Goal: Transaction & Acquisition: Download file/media

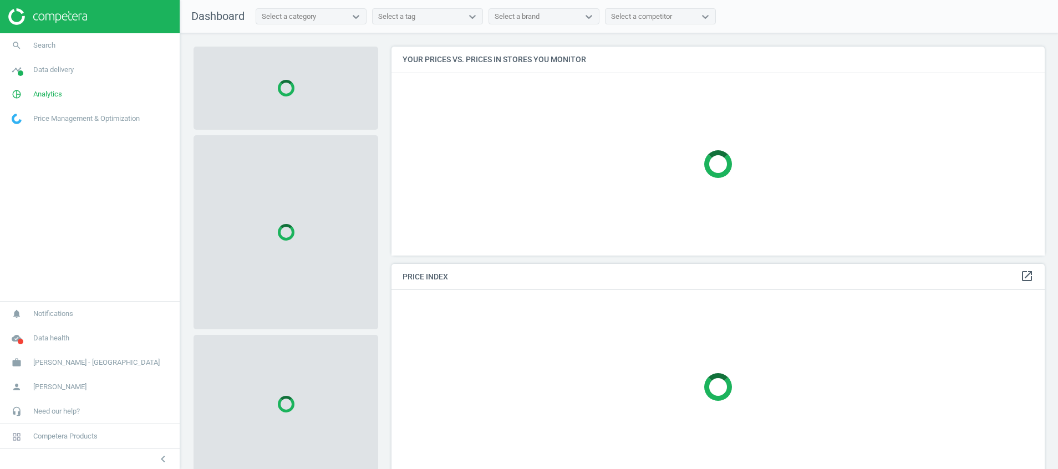
scroll to position [235, 667]
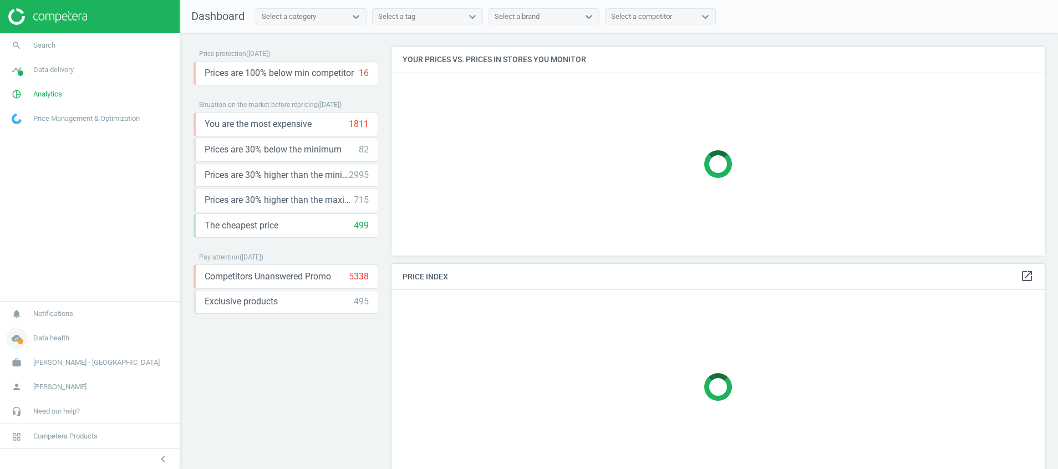
click at [18, 341] on span at bounding box center [21, 342] width 6 height 6
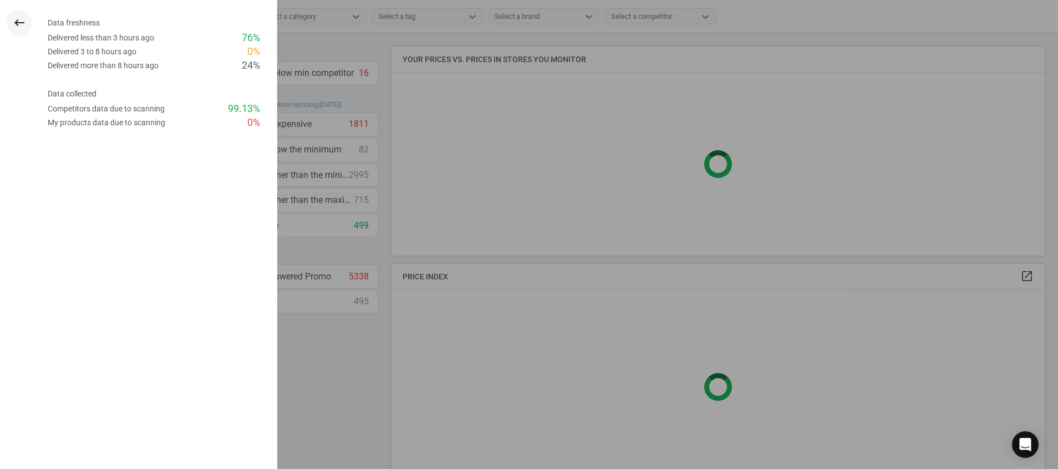
click at [19, 22] on icon "keyboard_backspace" at bounding box center [19, 22] width 13 height 13
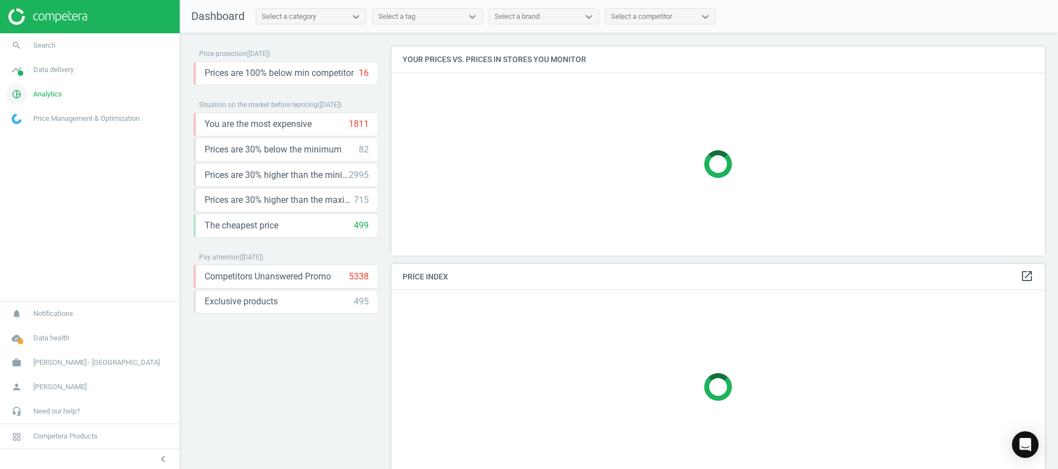
click at [22, 101] on icon "pie_chart_outlined" at bounding box center [16, 94] width 21 height 21
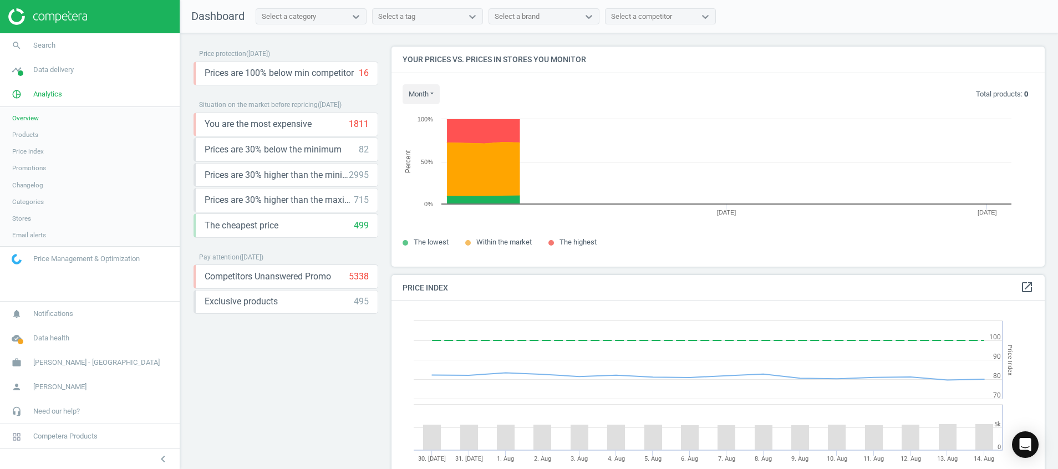
scroll to position [281, 667]
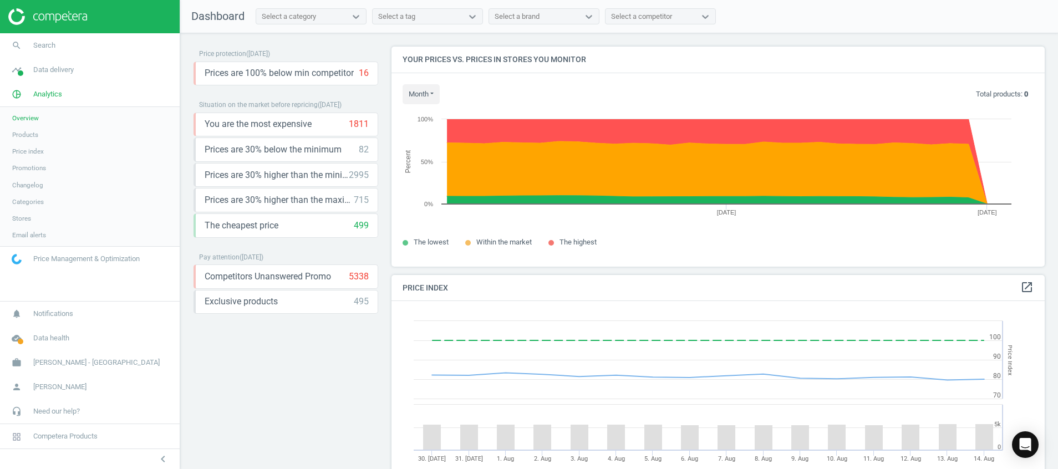
click at [22, 220] on span "Stores" at bounding box center [21, 218] width 19 height 9
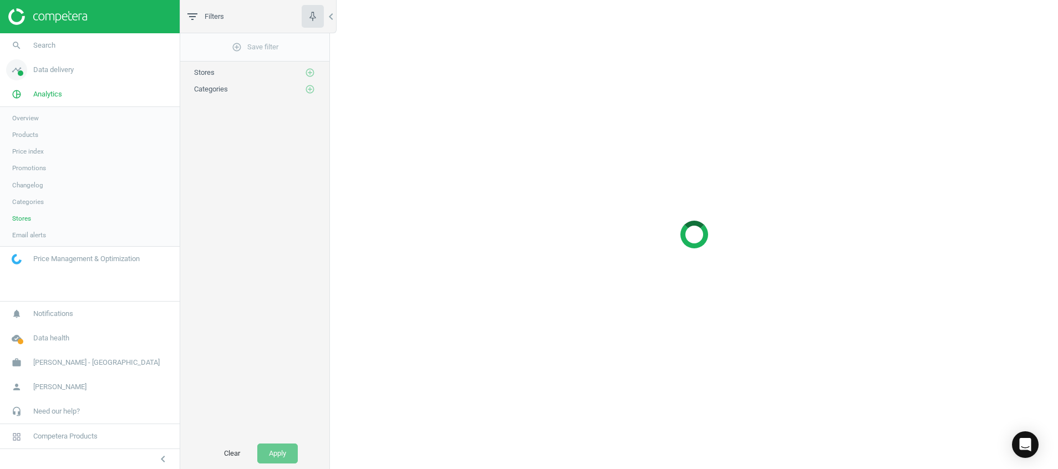
click at [14, 69] on icon "timeline" at bounding box center [16, 69] width 21 height 21
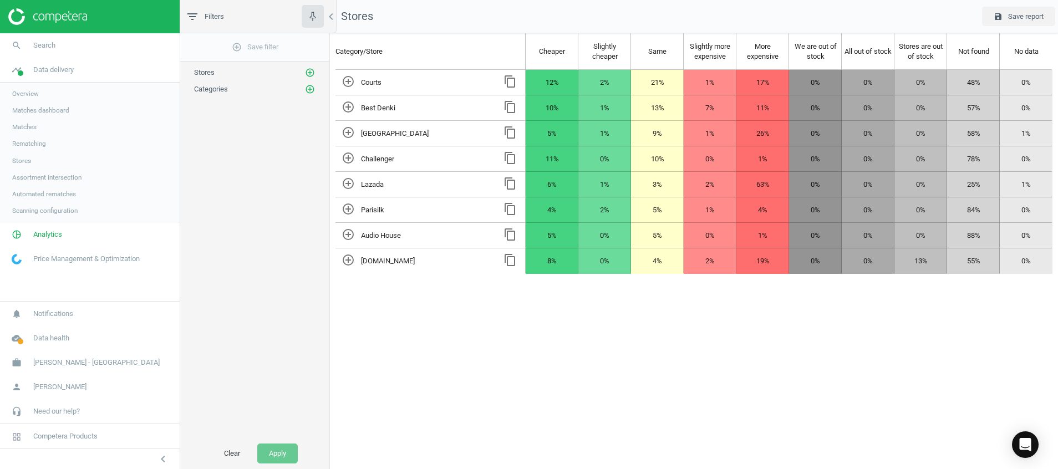
click at [27, 161] on span "Stores" at bounding box center [21, 160] width 19 height 9
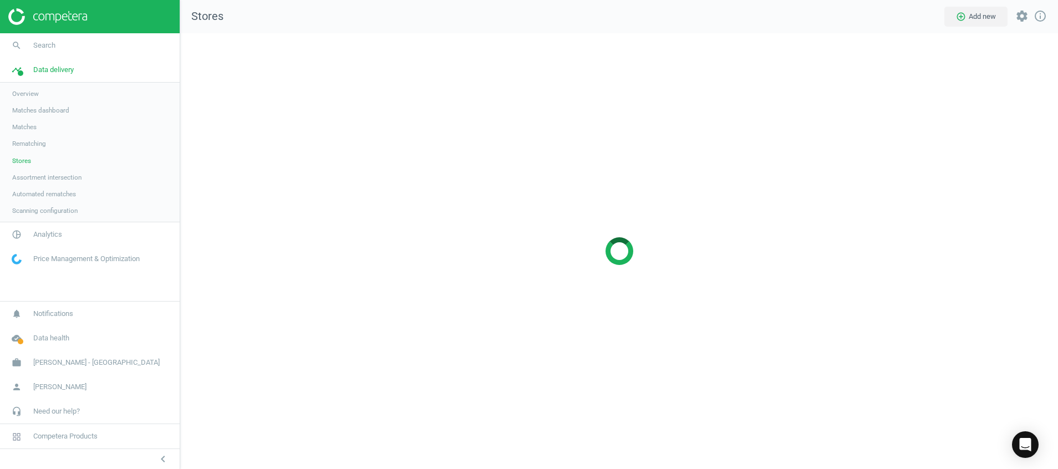
scroll to position [462, 904]
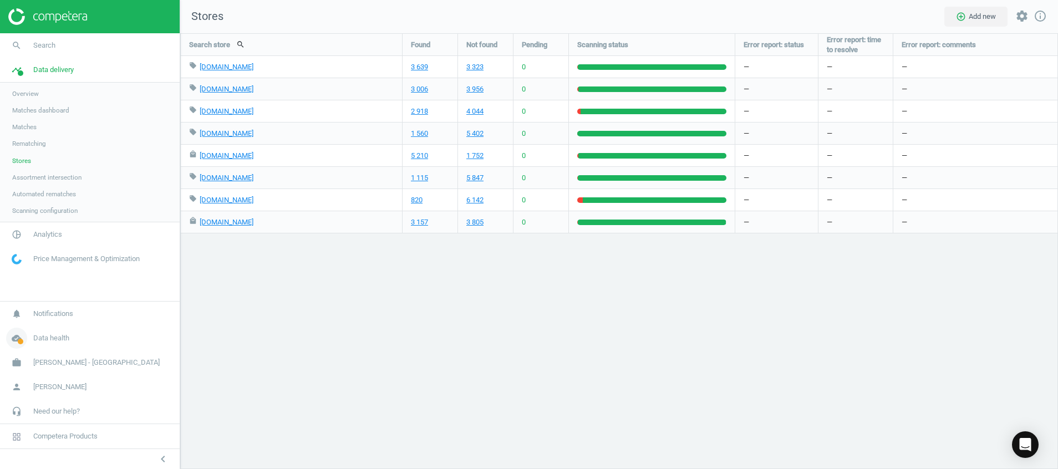
click at [9, 348] on span "cloud_done" at bounding box center [16, 338] width 33 height 24
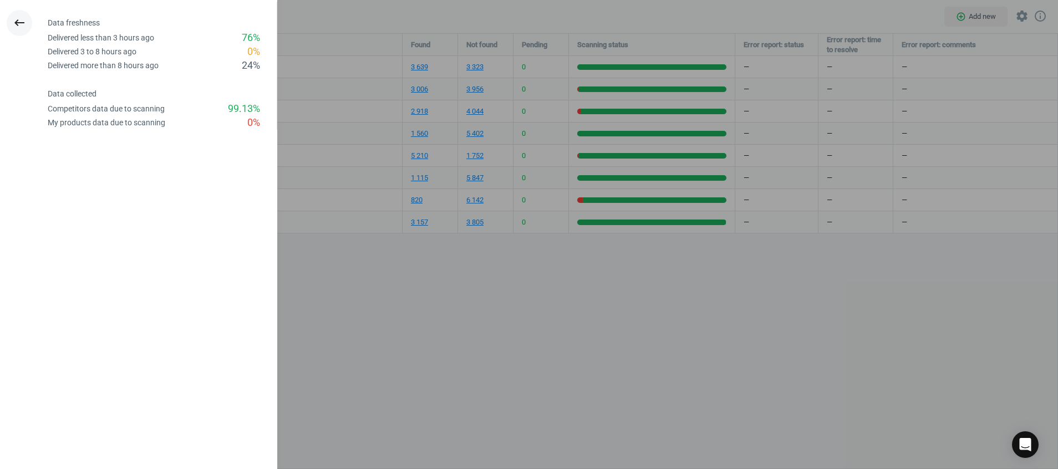
click at [16, 21] on icon "keyboard_backspace" at bounding box center [19, 22] width 13 height 13
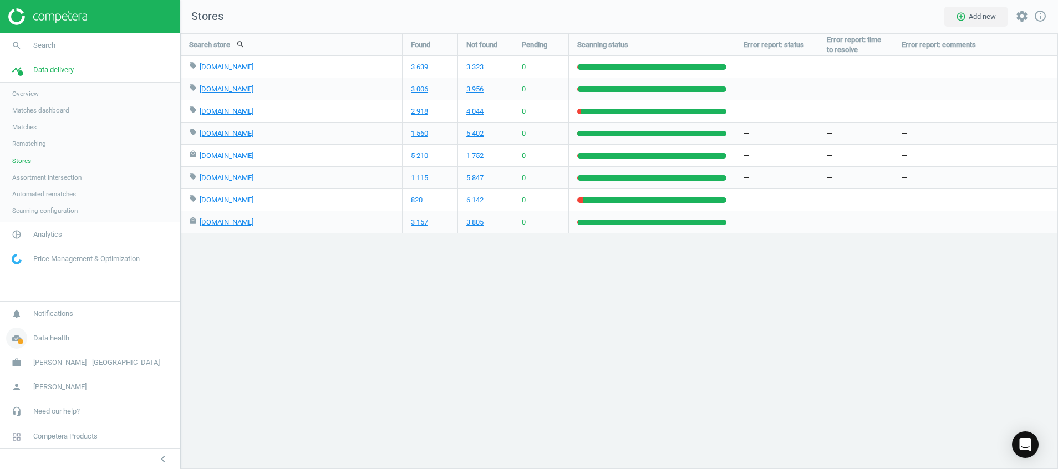
click at [16, 350] on span "cloud_done" at bounding box center [16, 338] width 33 height 24
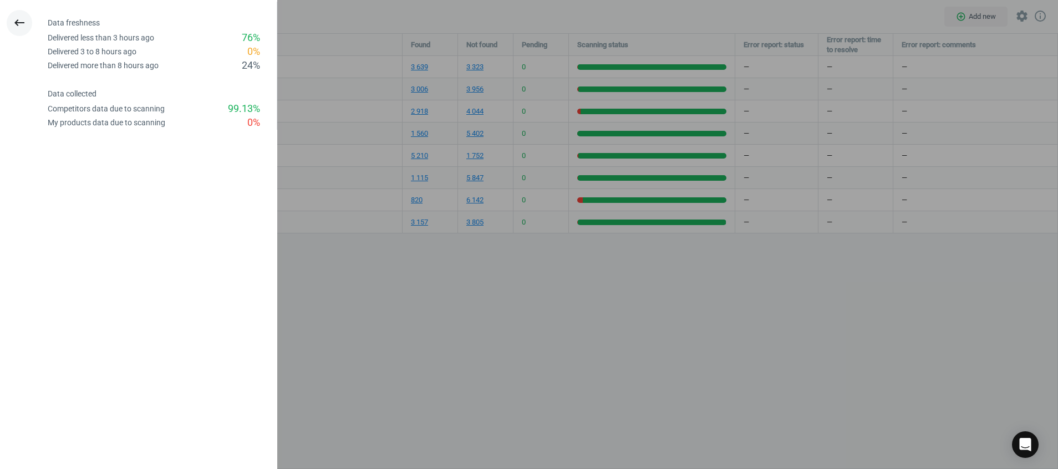
click at [21, 31] on button "keyboard_backspace" at bounding box center [20, 23] width 26 height 26
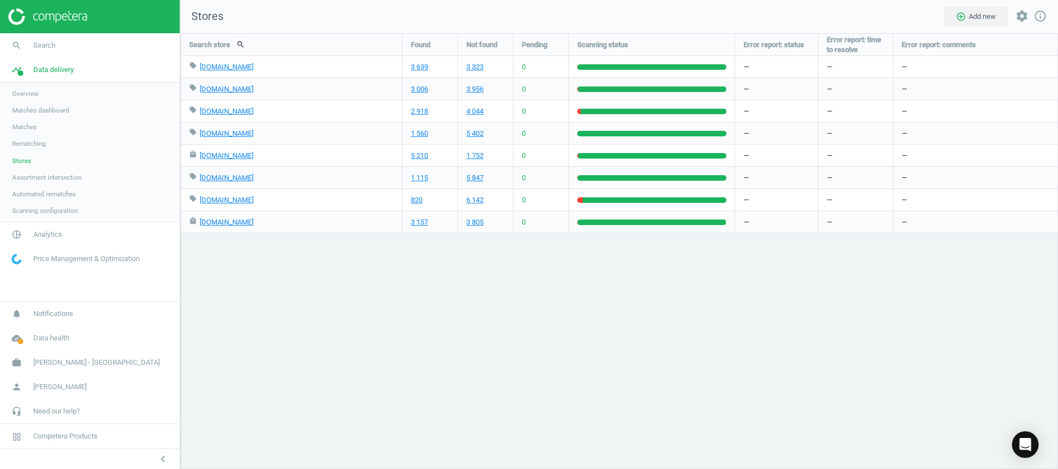
click at [64, 13] on img at bounding box center [47, 16] width 79 height 17
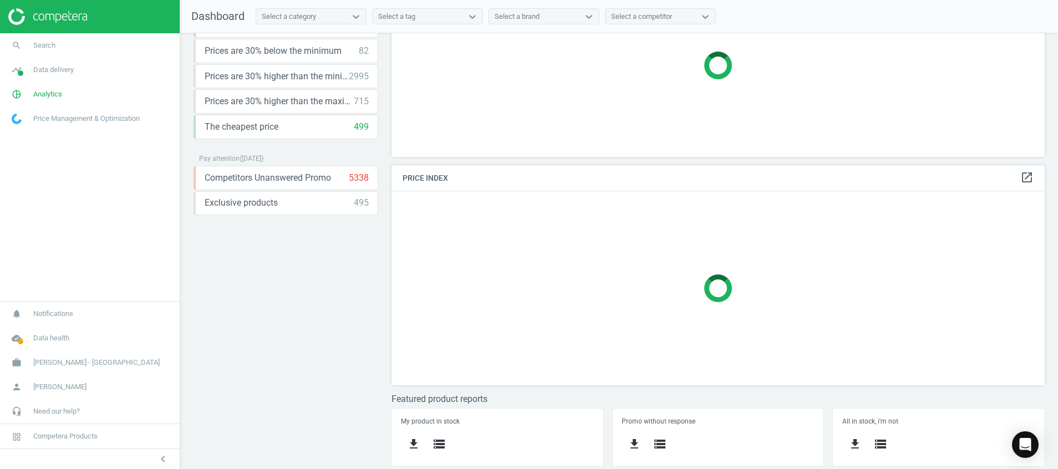
scroll to position [165, 0]
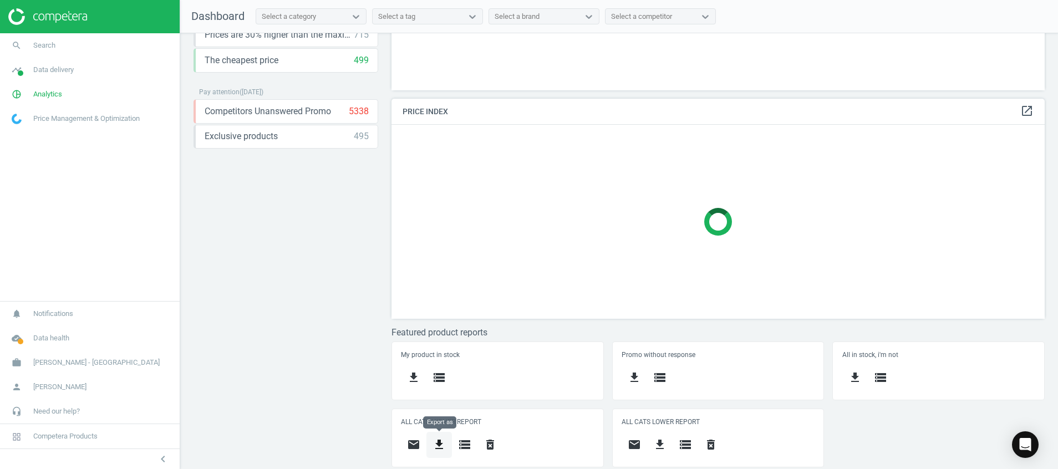
click at [440, 435] on button "get_app" at bounding box center [440, 445] width 26 height 26
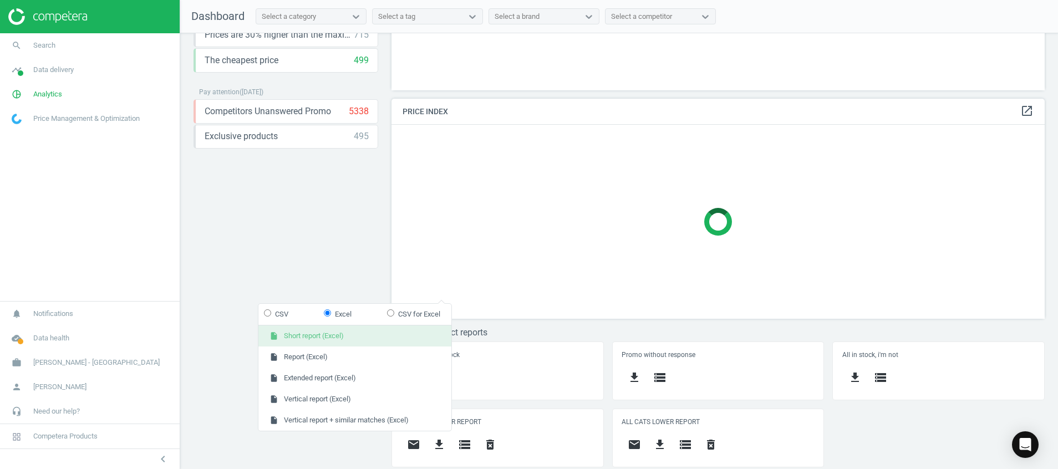
click at [354, 338] on button "insert_drive_file Short report (Excel)" at bounding box center [354, 336] width 193 height 21
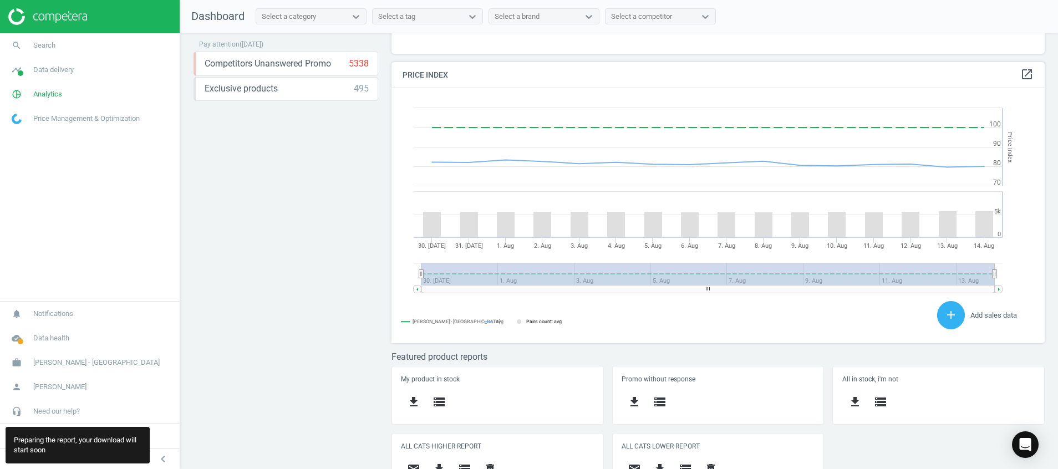
scroll to position [237, 0]
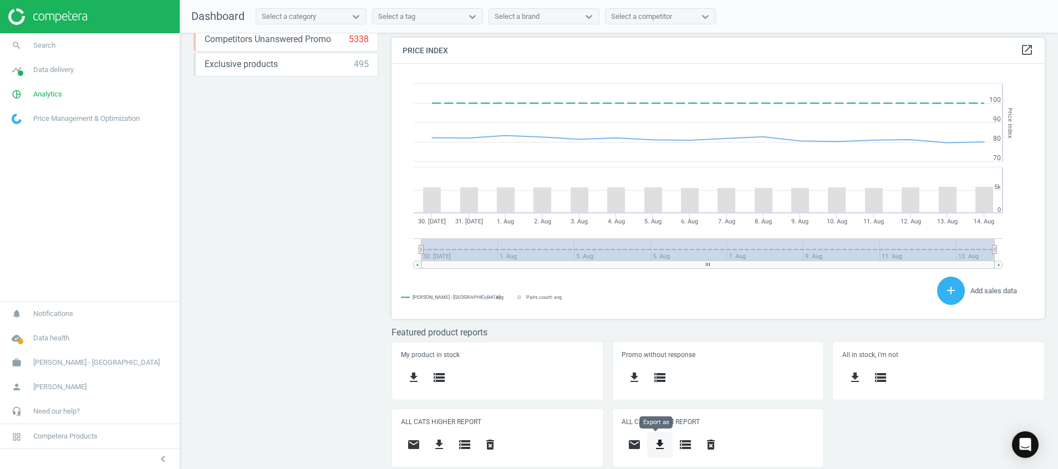
click at [656, 448] on icon "get_app" at bounding box center [659, 444] width 13 height 13
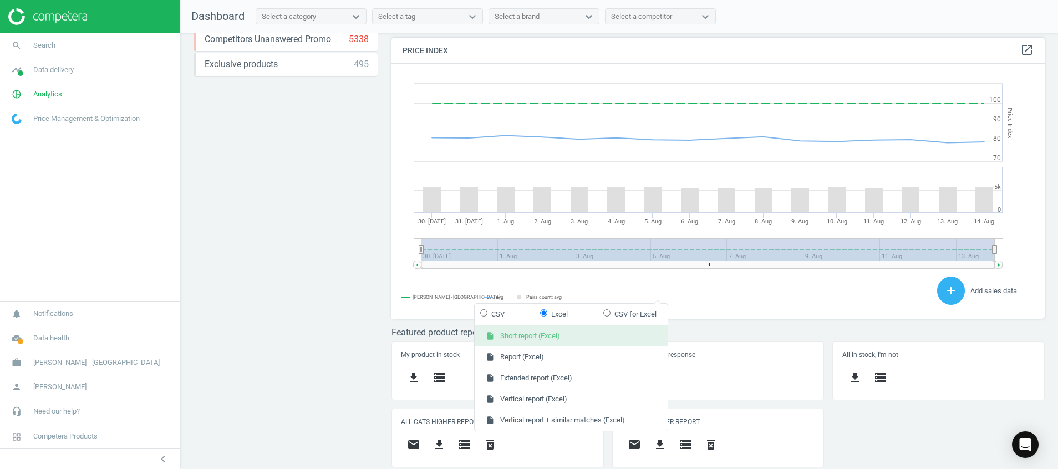
click at [582, 334] on button "insert_drive_file Short report (Excel)" at bounding box center [571, 336] width 193 height 21
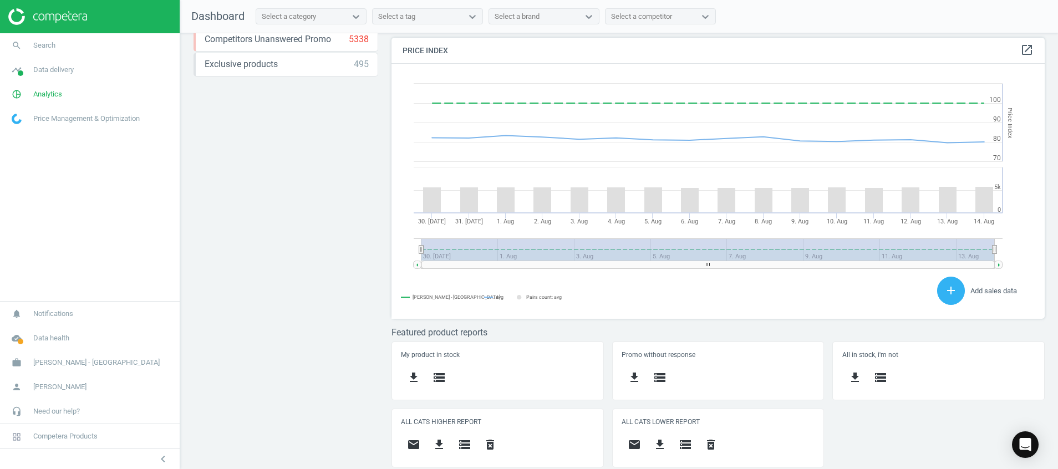
click at [857, 152] on rect at bounding box center [712, 191] width 641 height 255
